Goal: Task Accomplishment & Management: Use online tool/utility

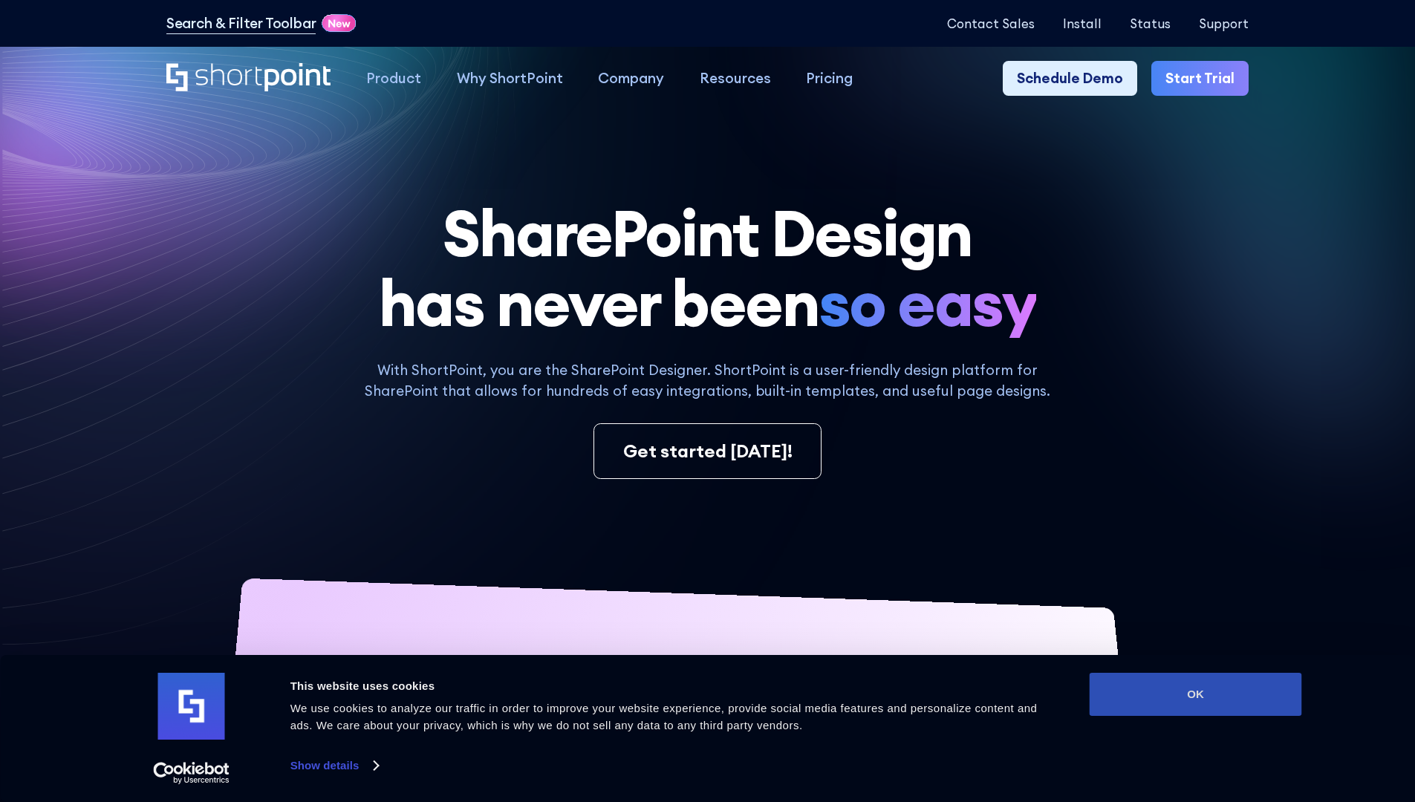
click at [1195, 695] on button "OK" at bounding box center [1196, 694] width 212 height 43
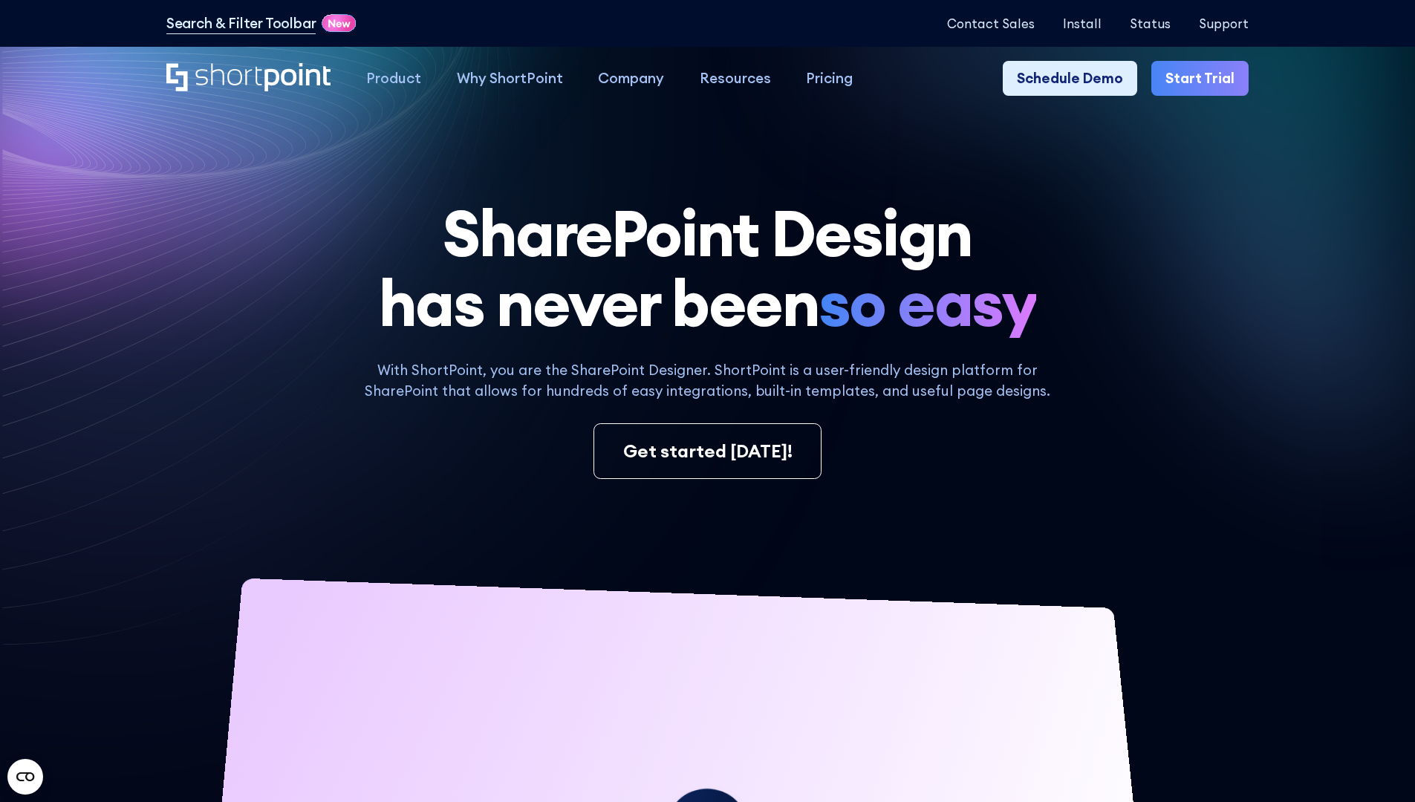
click at [1205, 79] on link "Start Trial" at bounding box center [1199, 79] width 97 height 36
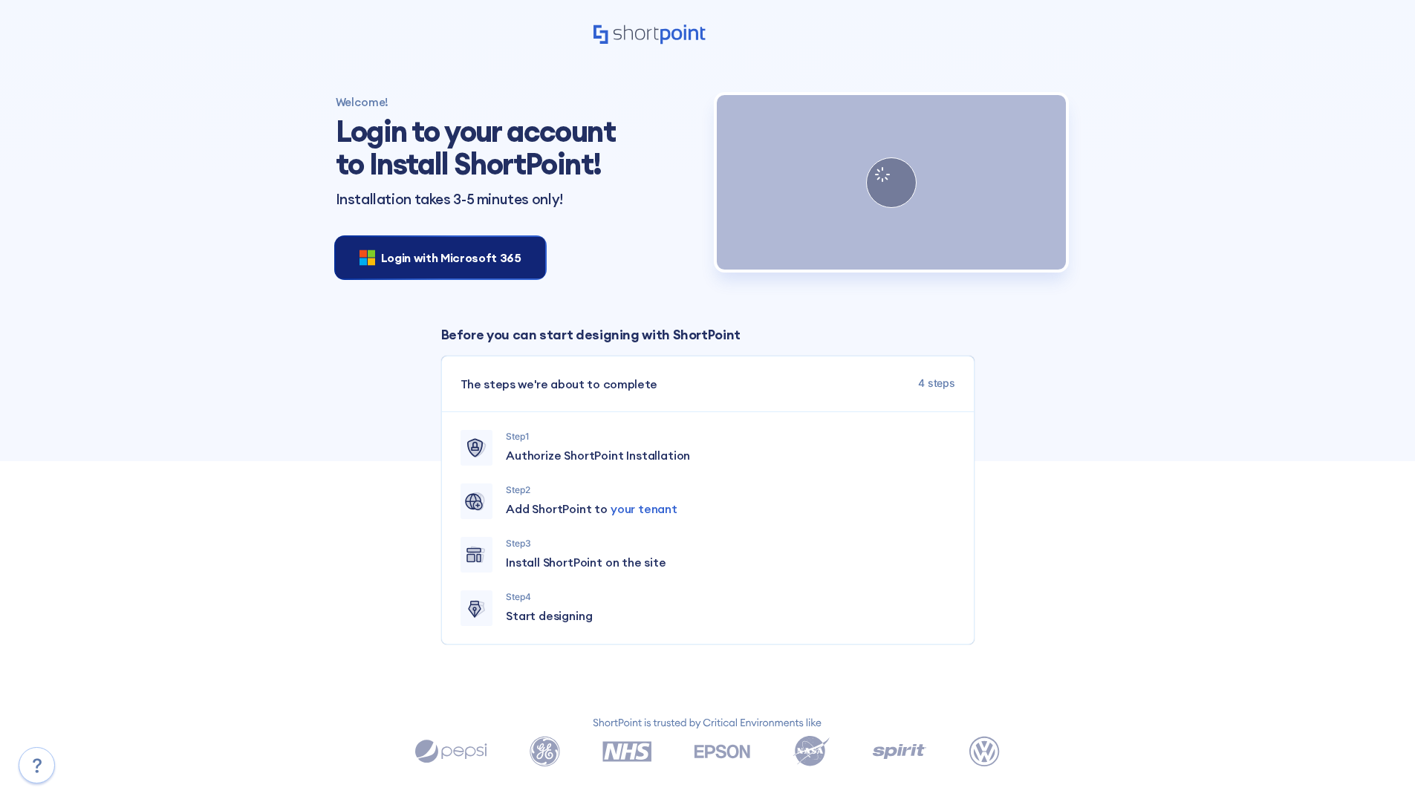
click at [436, 257] on span "Login with Microsoft 365" at bounding box center [451, 258] width 140 height 18
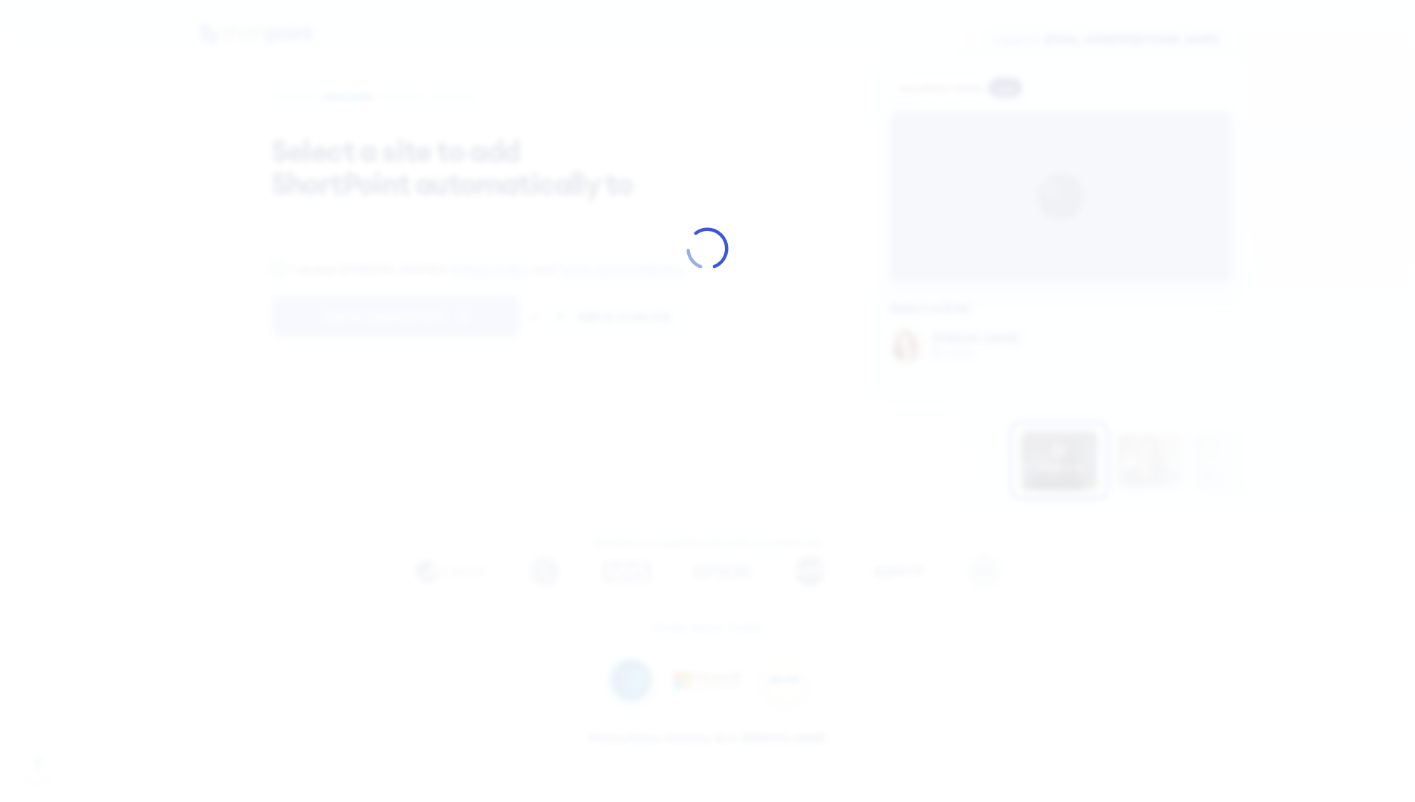
click at [278, 276] on input "I accept ShortPoint's Privacy Policy and Terms and Conditions ." at bounding box center [278, 268] width 14 height 14
checkbox input "true"
click at [395, 325] on span "Add to Selected Site" at bounding box center [384, 317] width 123 height 18
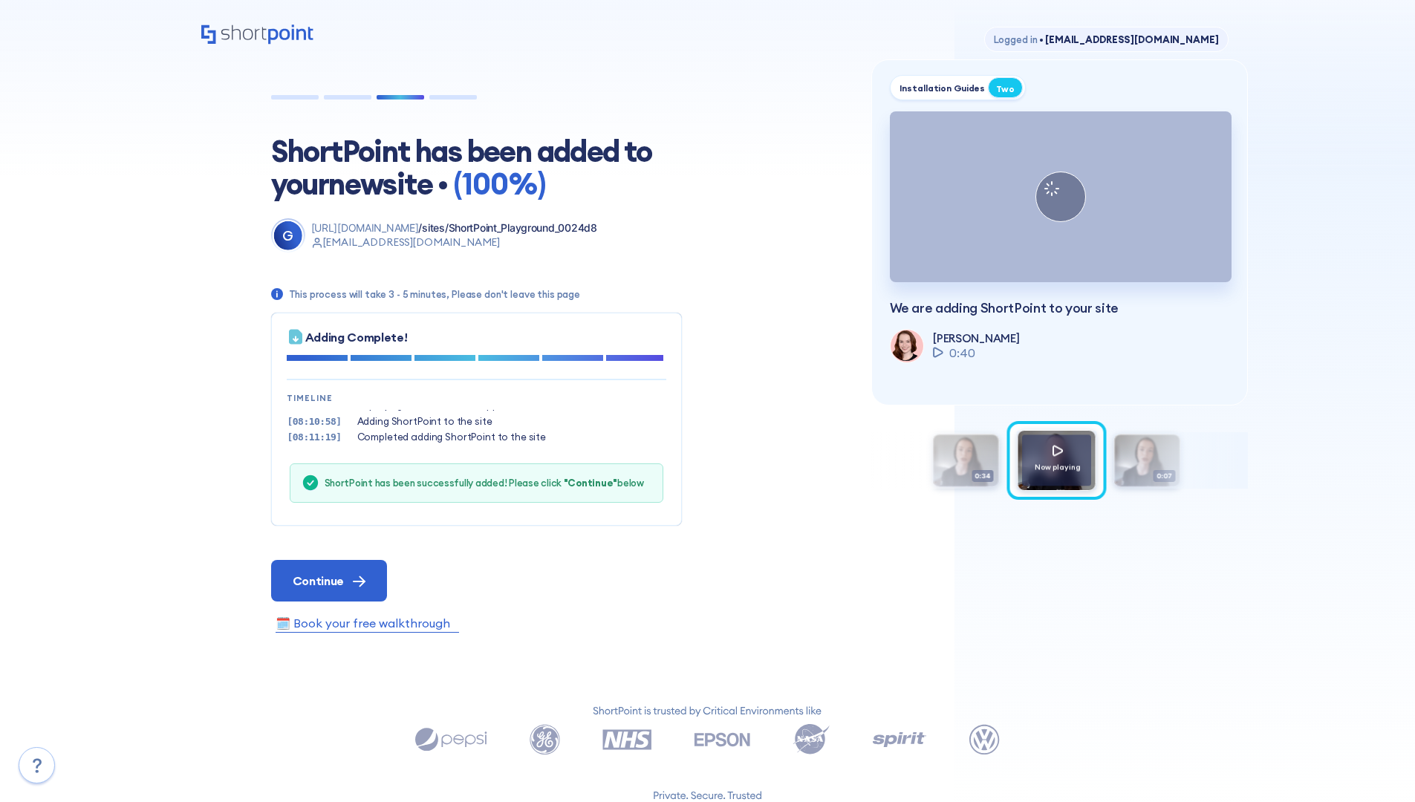
scroll to position [45, 0]
click at [328, 580] on span "Continue" at bounding box center [318, 581] width 51 height 18
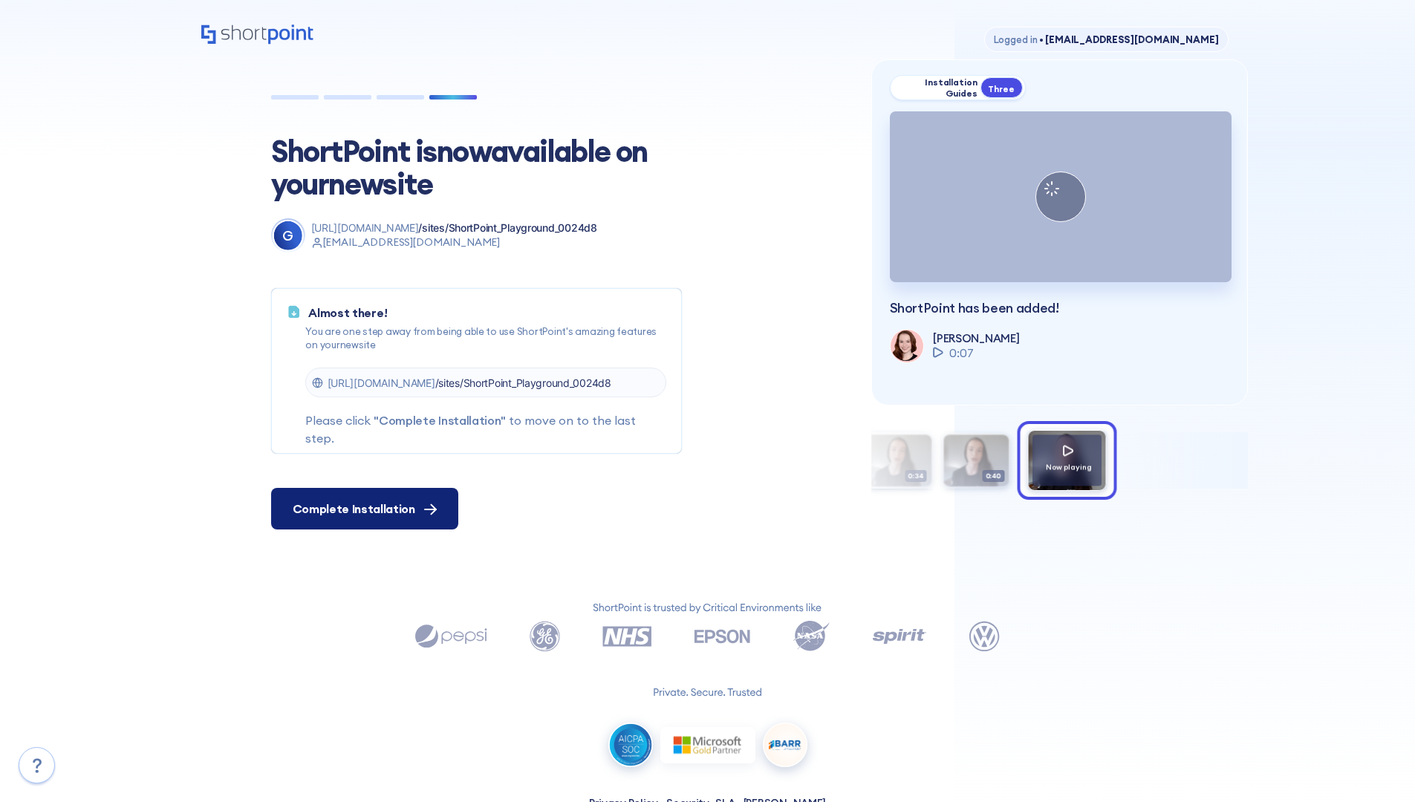
click at [362, 509] on span "Complete Installation" at bounding box center [354, 509] width 123 height 18
